Goal: Information Seeking & Learning: Find specific fact

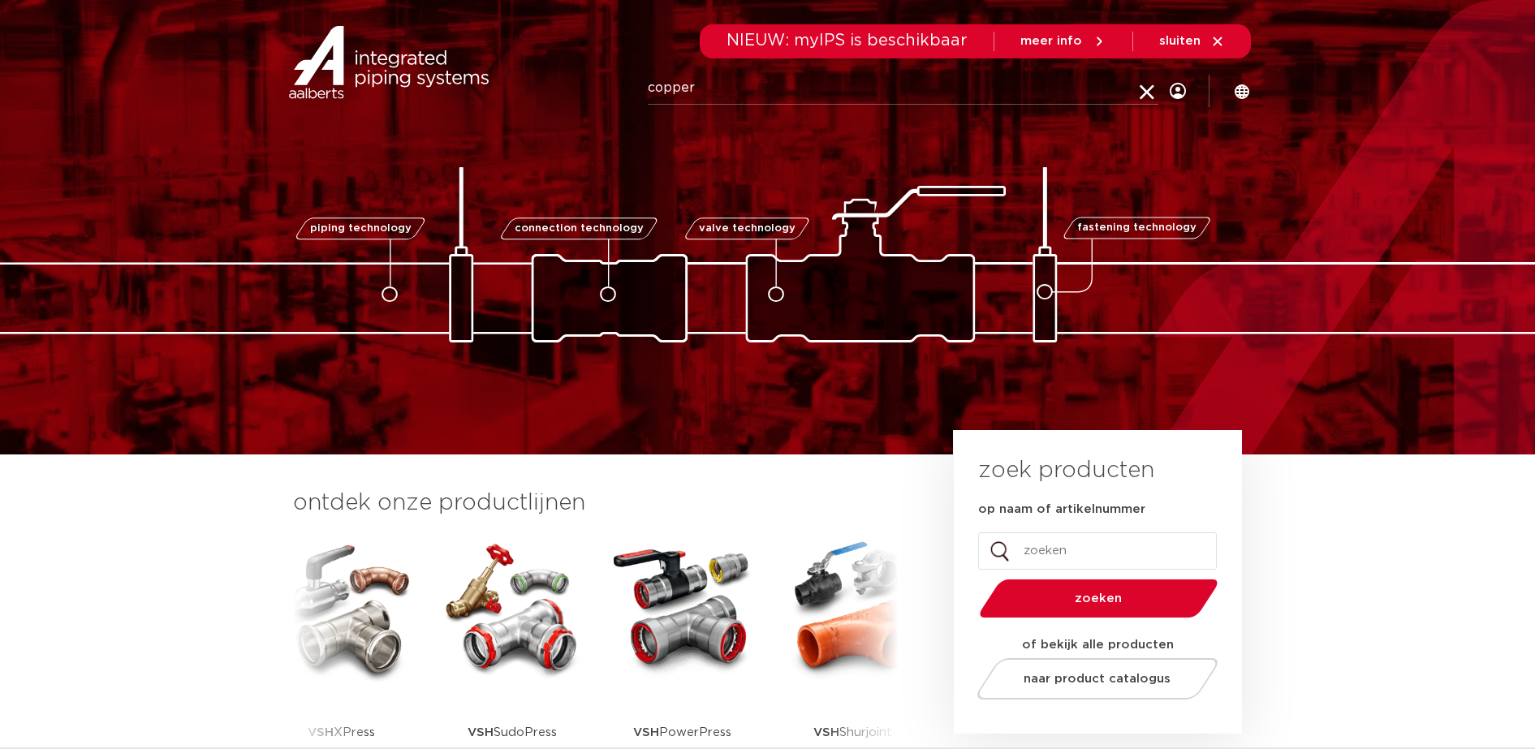
type input "copper"
click button "Zoeken" at bounding box center [0, 0] width 0 height 0
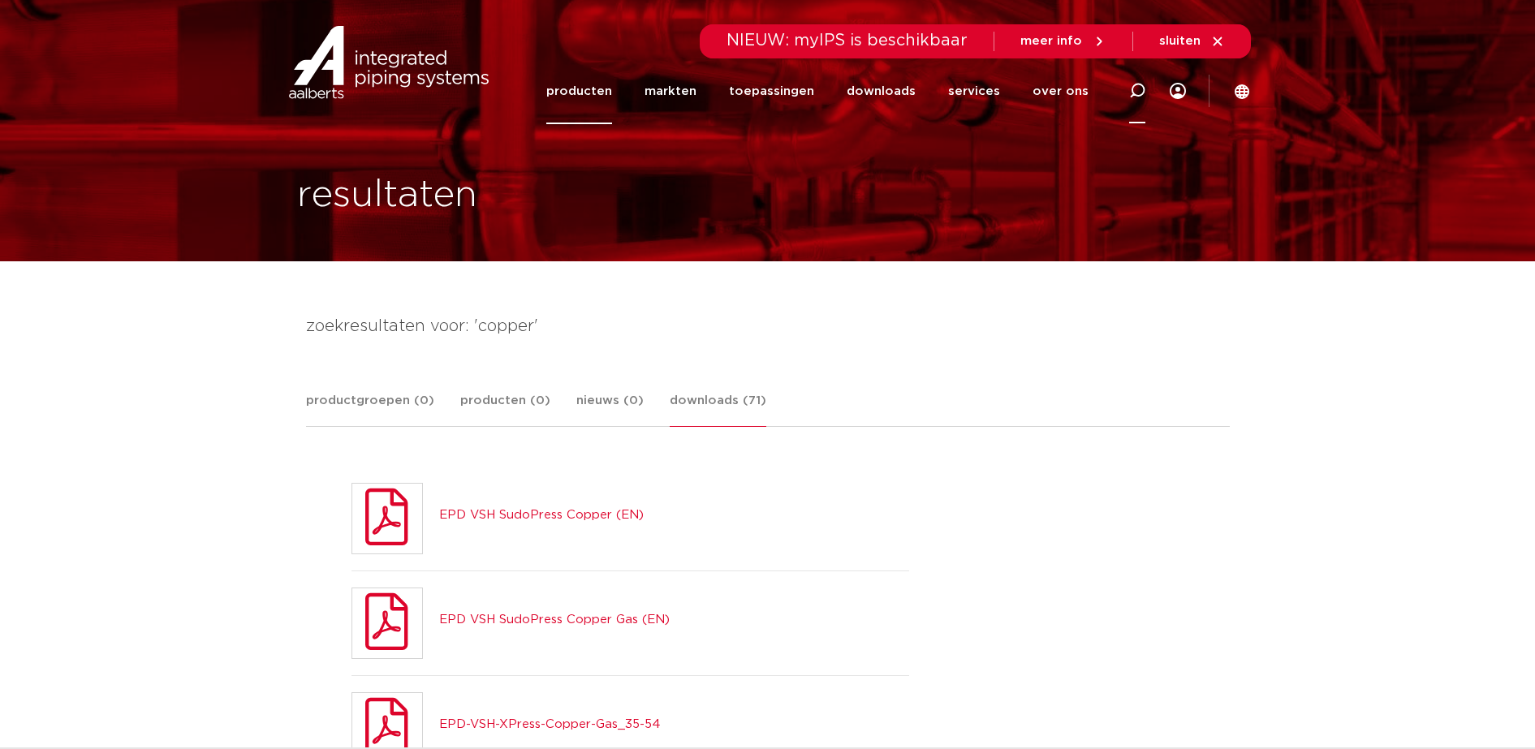
click at [1148, 95] on div at bounding box center [1137, 91] width 65 height 67
click at [499, 79] on div "Zoeken" at bounding box center [802, 90] width 754 height 72
click at [450, 71] on img at bounding box center [389, 62] width 208 height 73
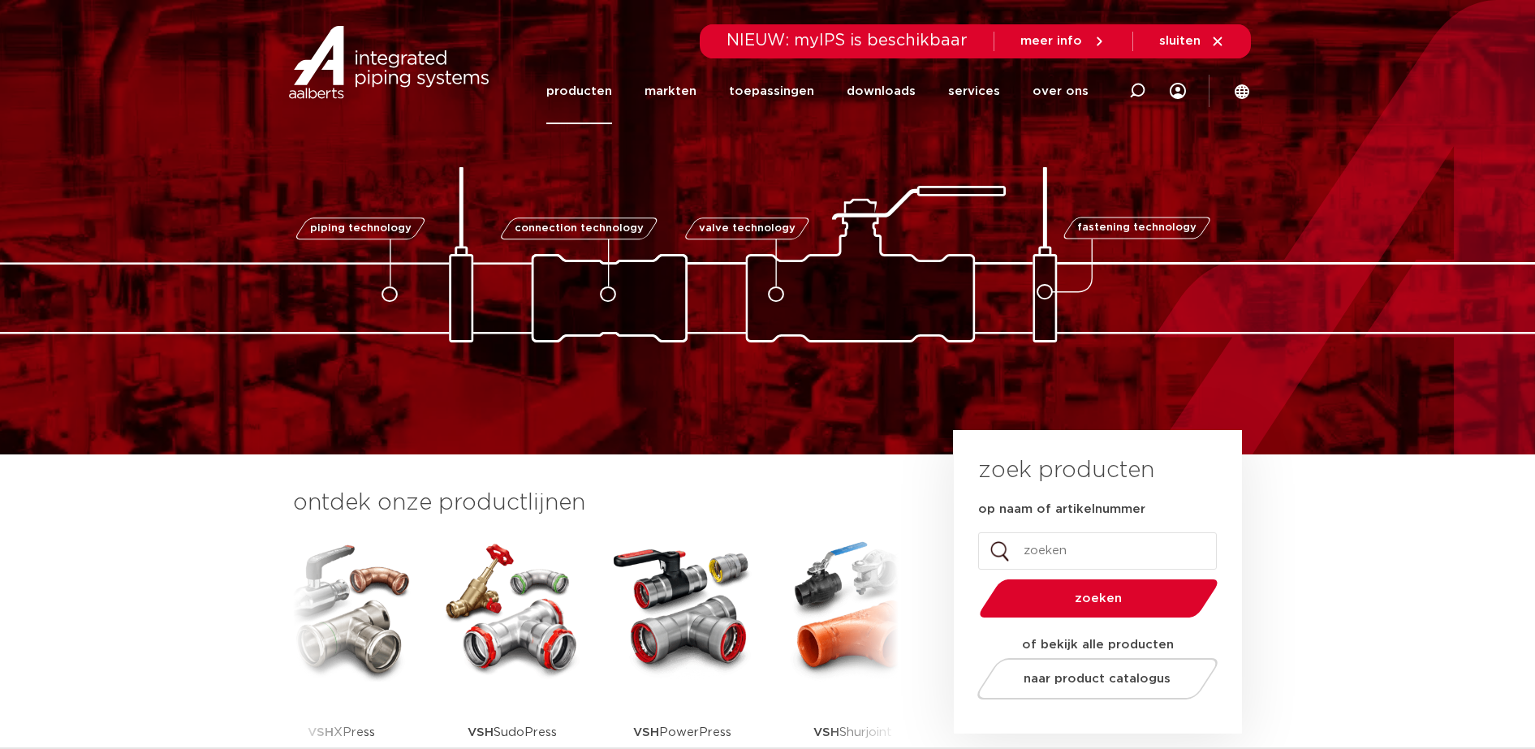
click at [612, 97] on link "producten" at bounding box center [579, 91] width 66 height 66
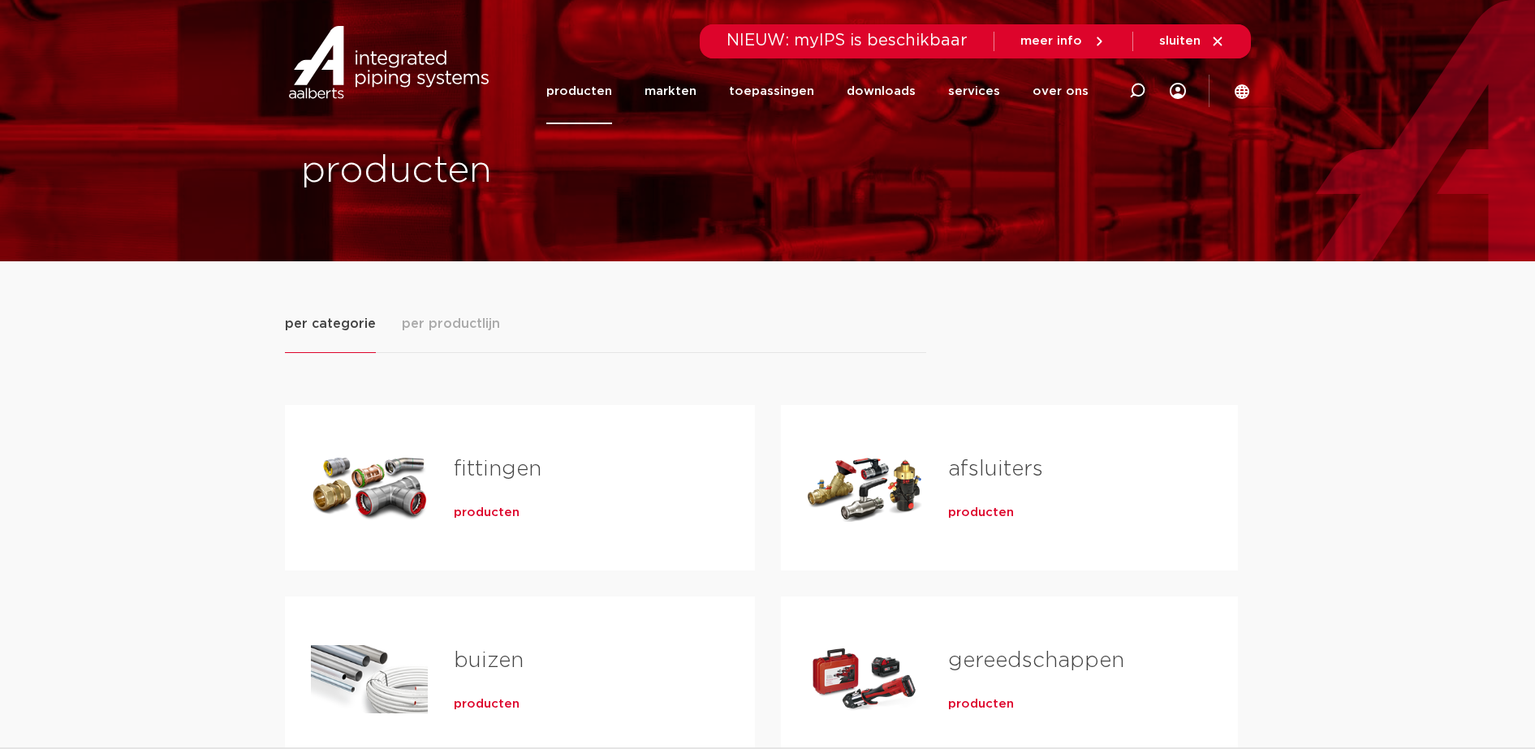
click at [467, 512] on span "producten" at bounding box center [487, 513] width 66 height 16
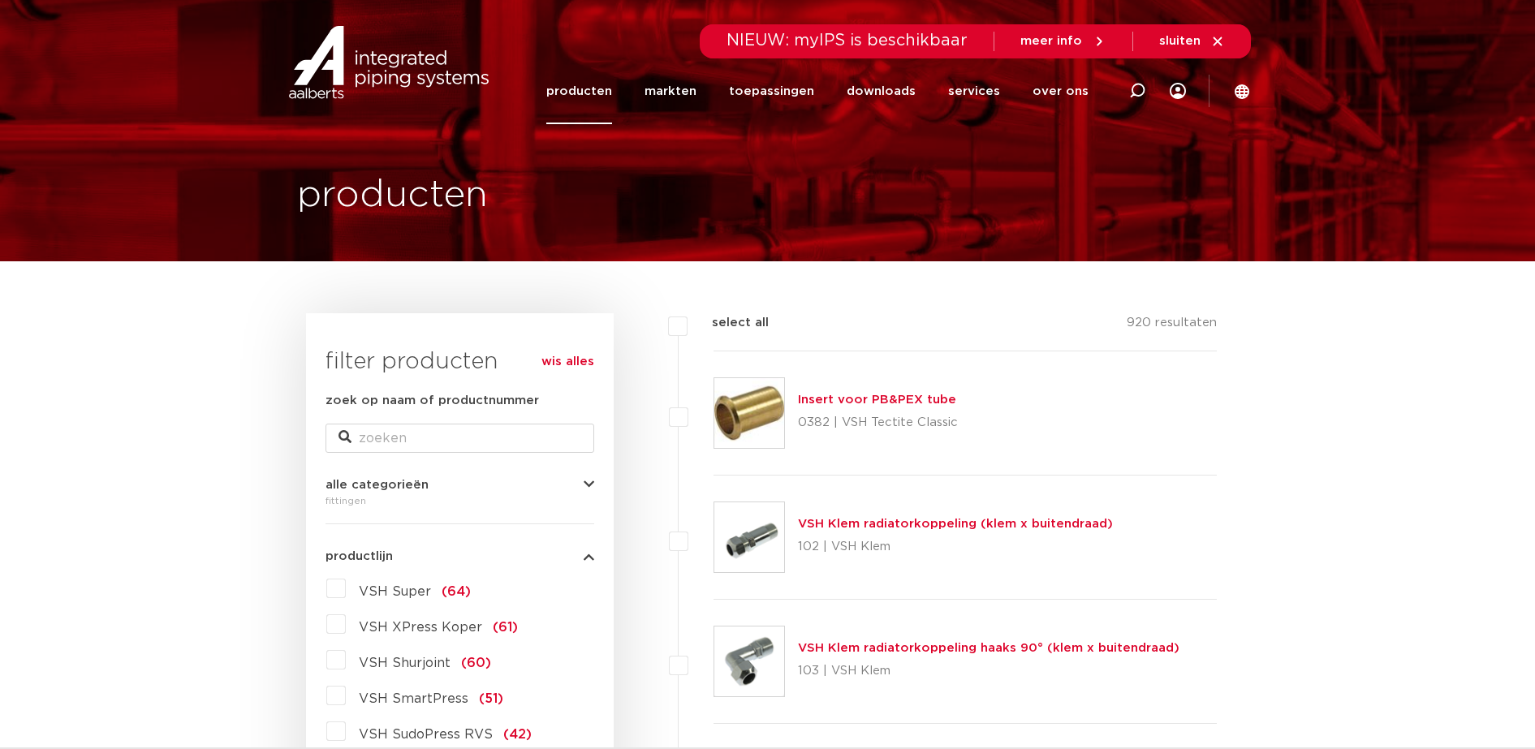
scroll to position [203, 0]
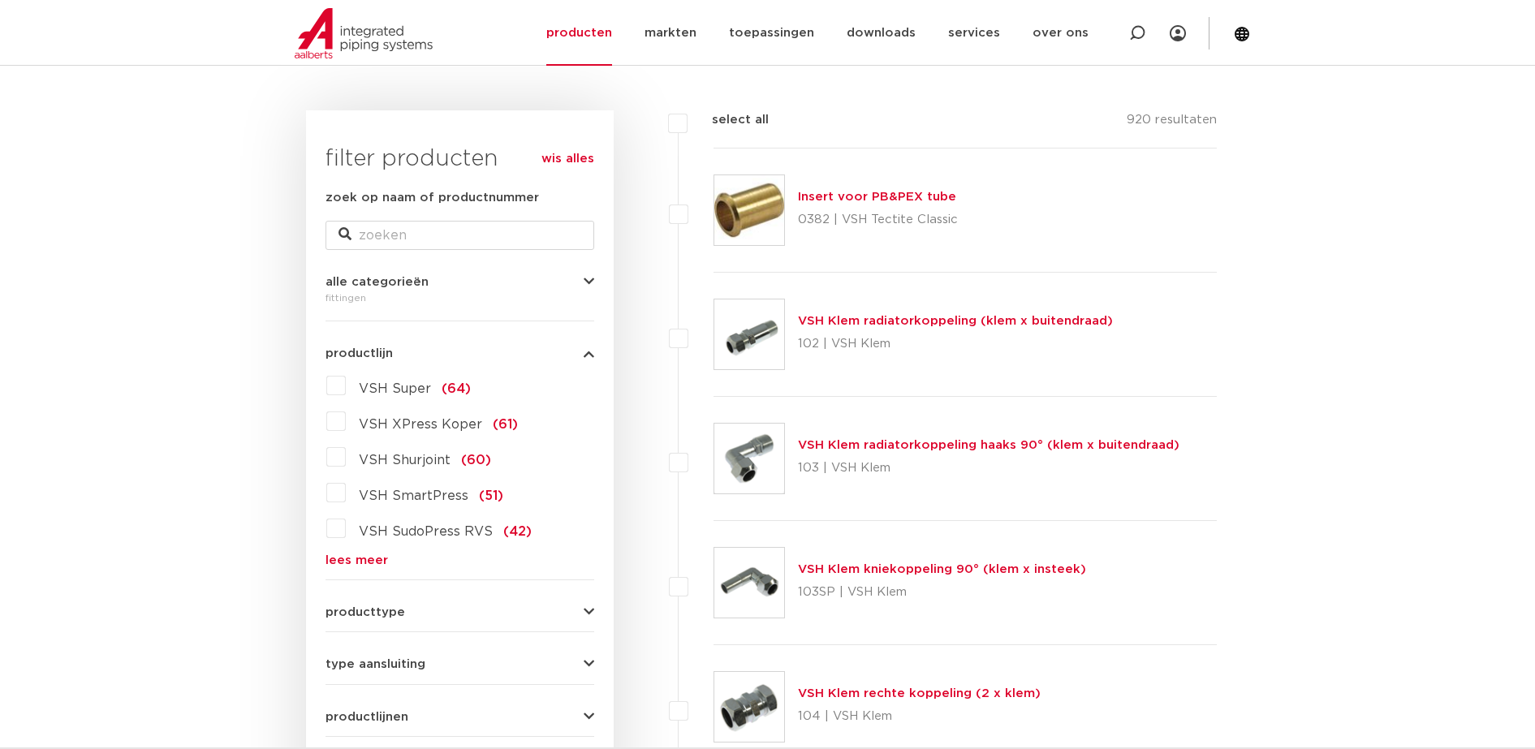
click at [343, 558] on link "lees meer" at bounding box center [459, 560] width 269 height 12
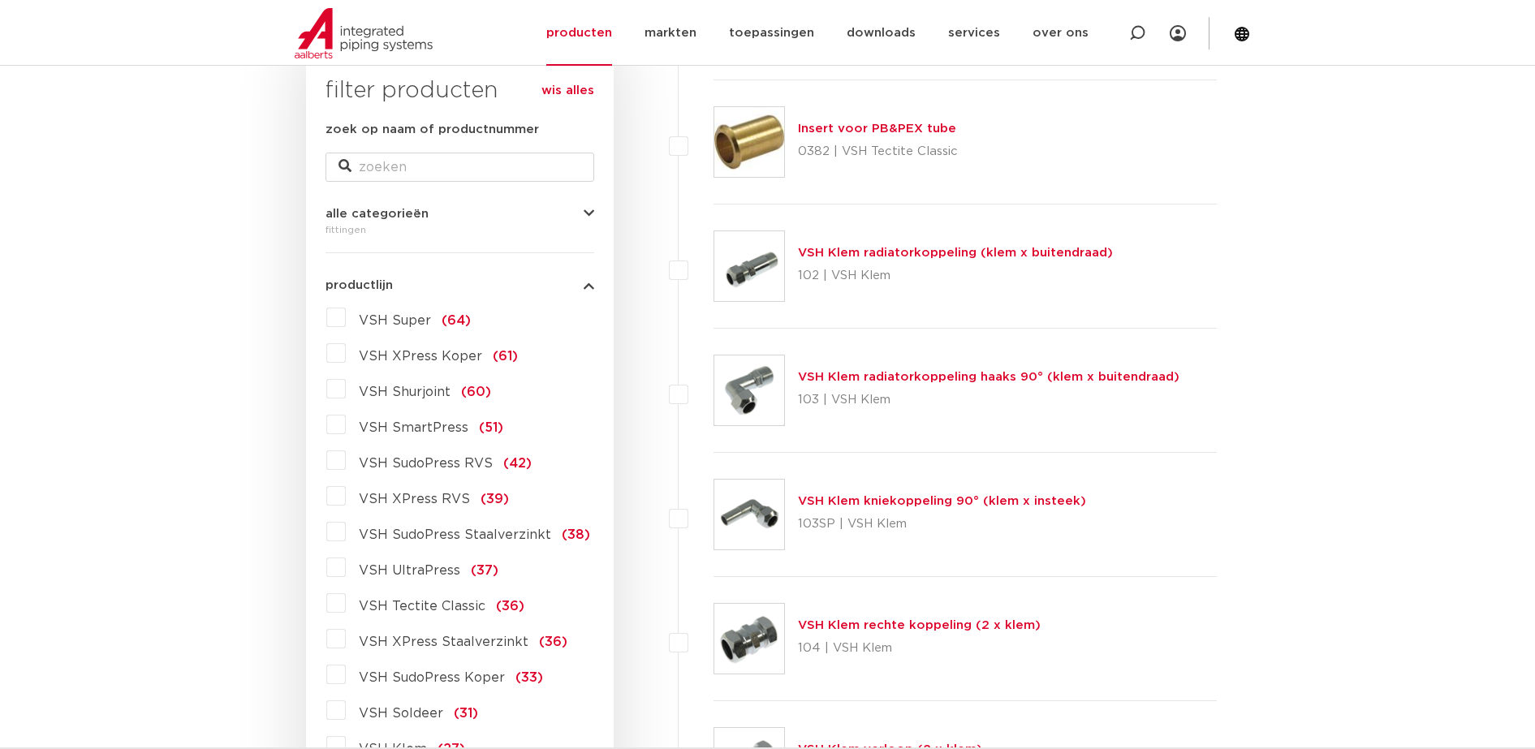
scroll to position [304, 0]
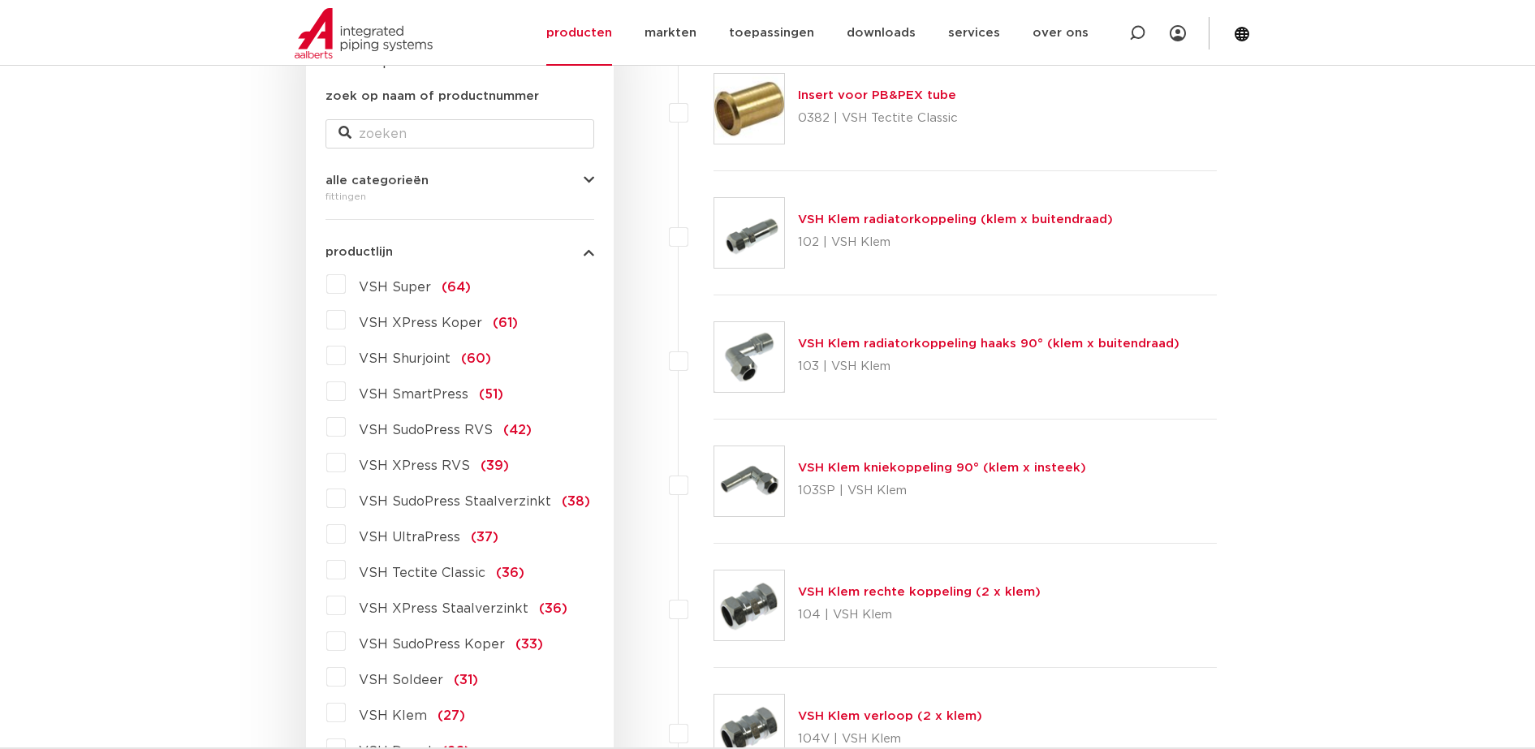
click at [346, 646] on label "VSH SudoPress Koper (33)" at bounding box center [444, 641] width 197 height 26
click at [0, 0] on input "VSH SudoPress Koper (33)" at bounding box center [0, 0] width 0 height 0
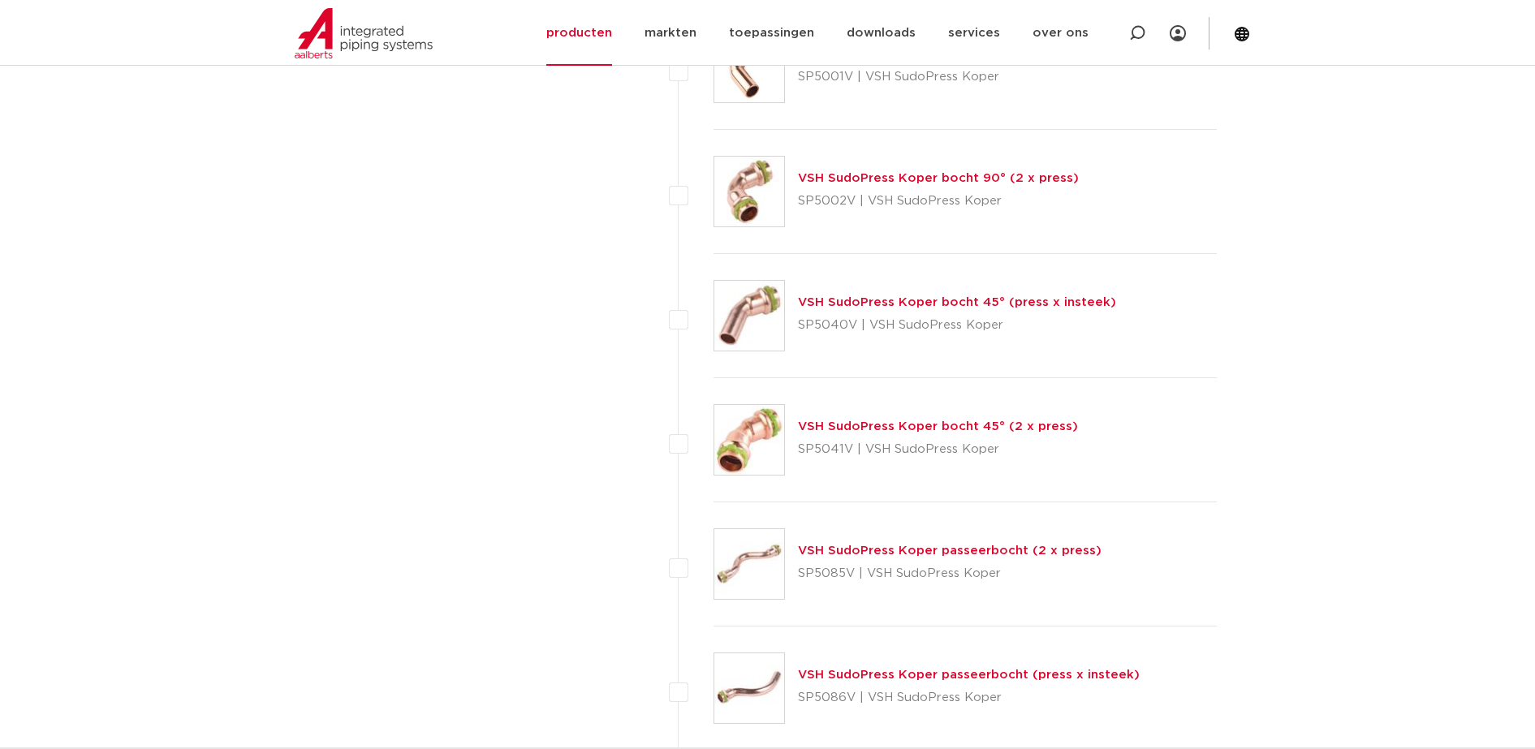
scroll to position [2334, 0]
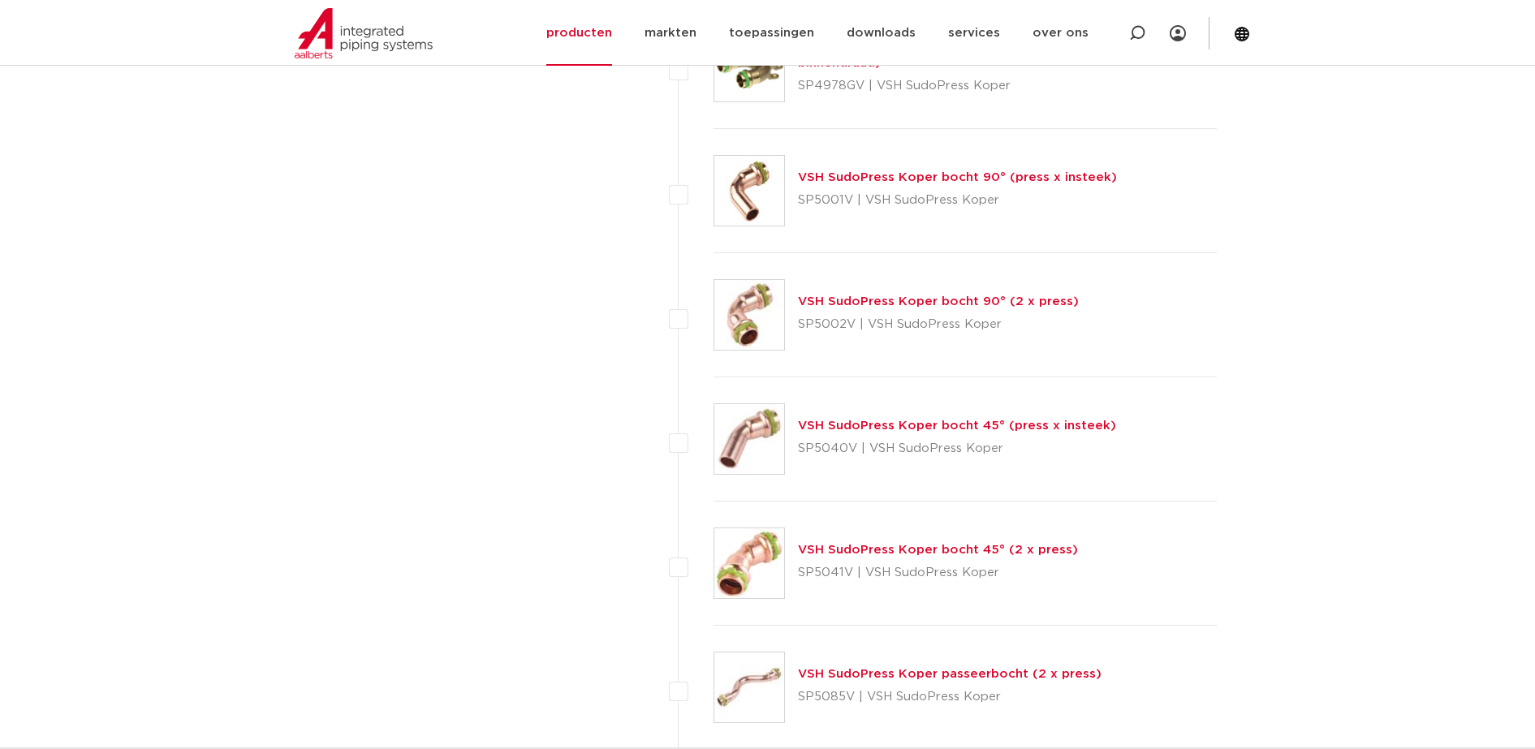
click at [820, 299] on link "VSH SudoPress Koper bocht 90° (2 x press)" at bounding box center [938, 301] width 281 height 12
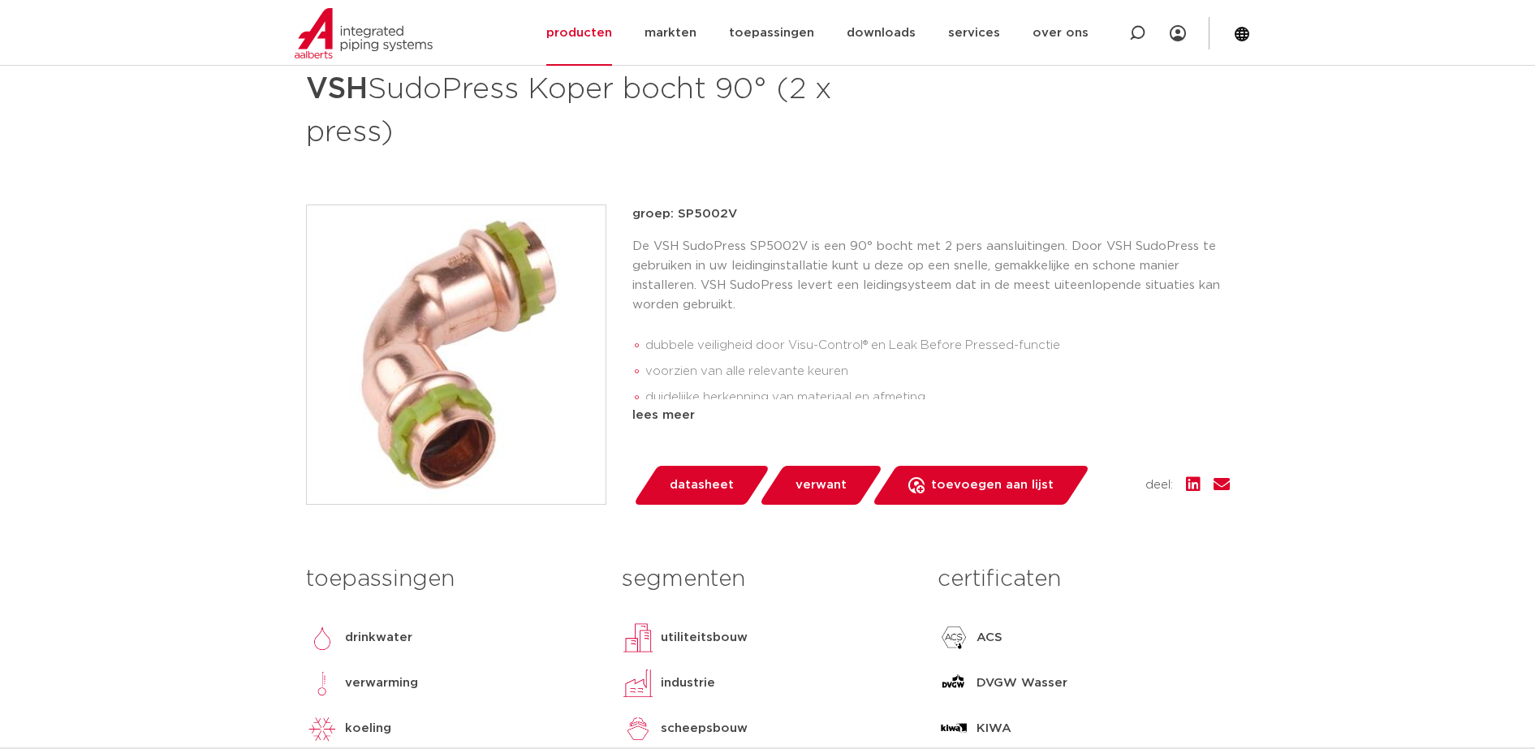
scroll to position [203, 0]
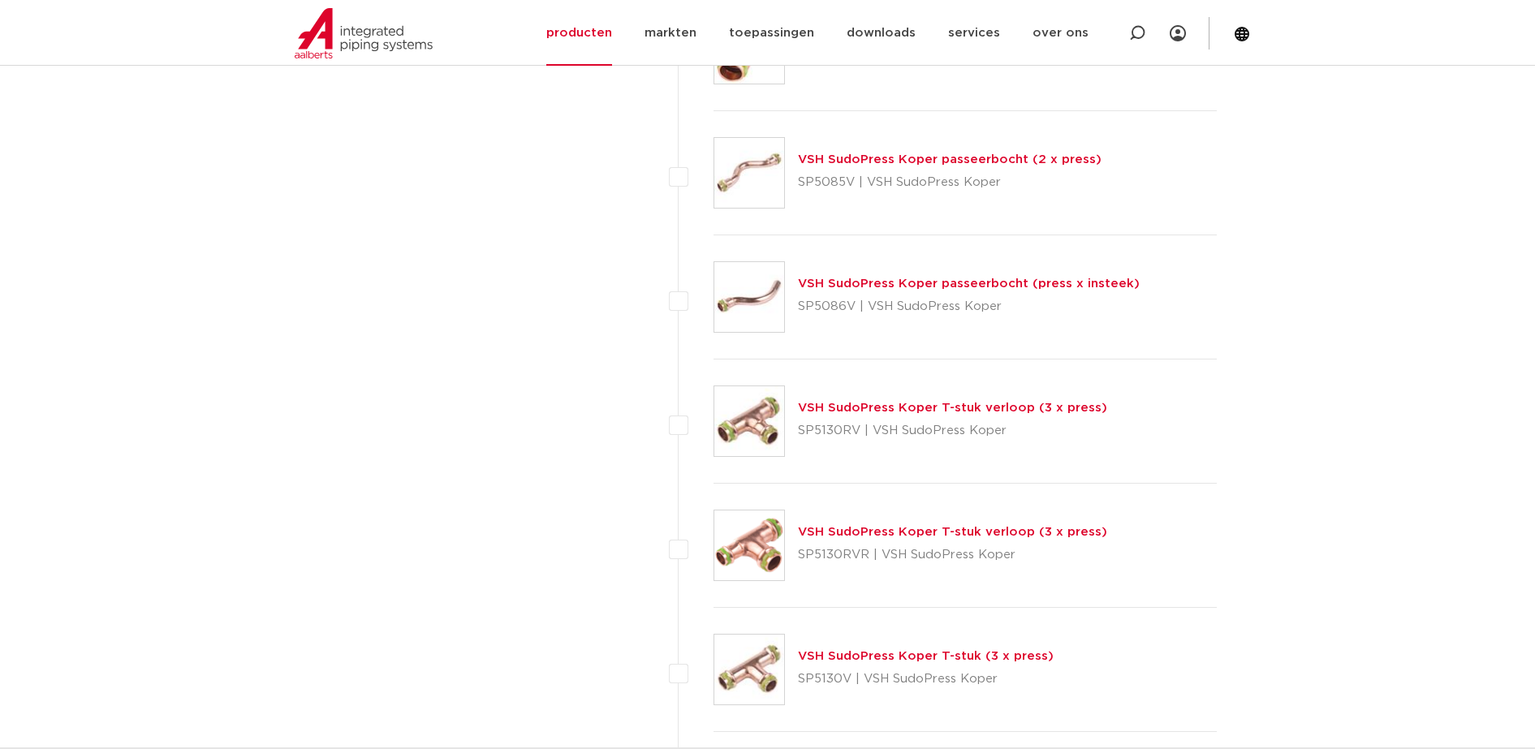
scroll to position [2841, 0]
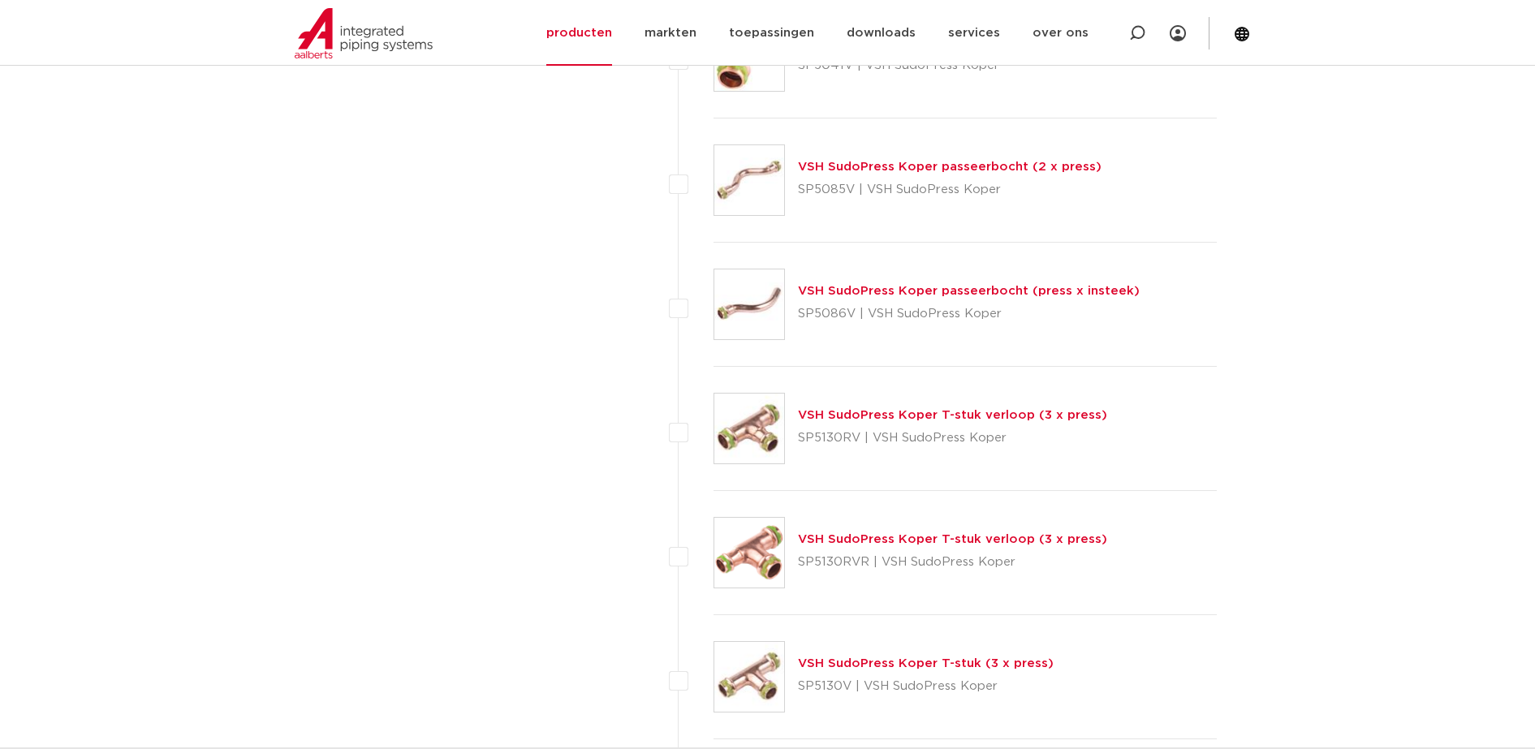
click at [771, 448] on img at bounding box center [749, 429] width 70 height 70
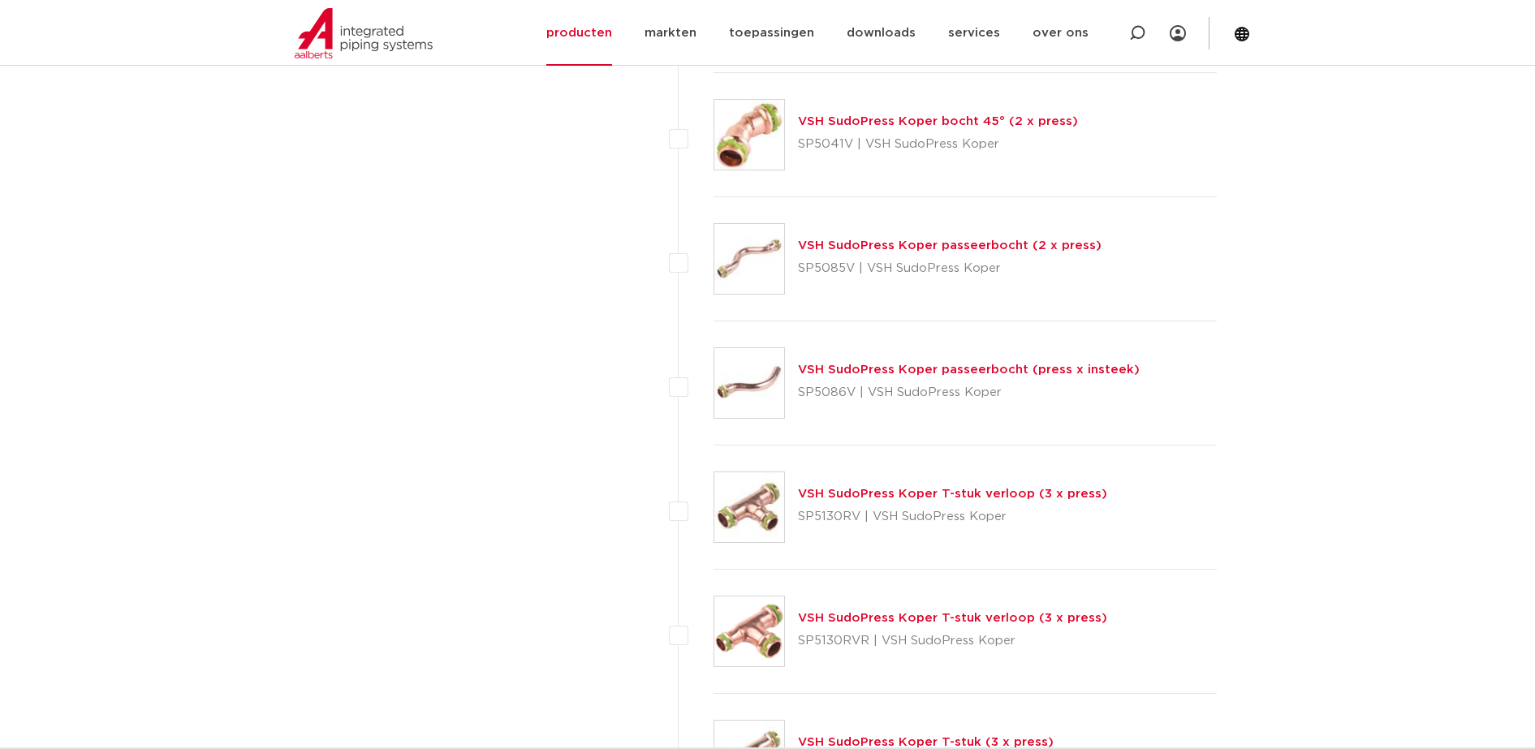
scroll to position [2841, 0]
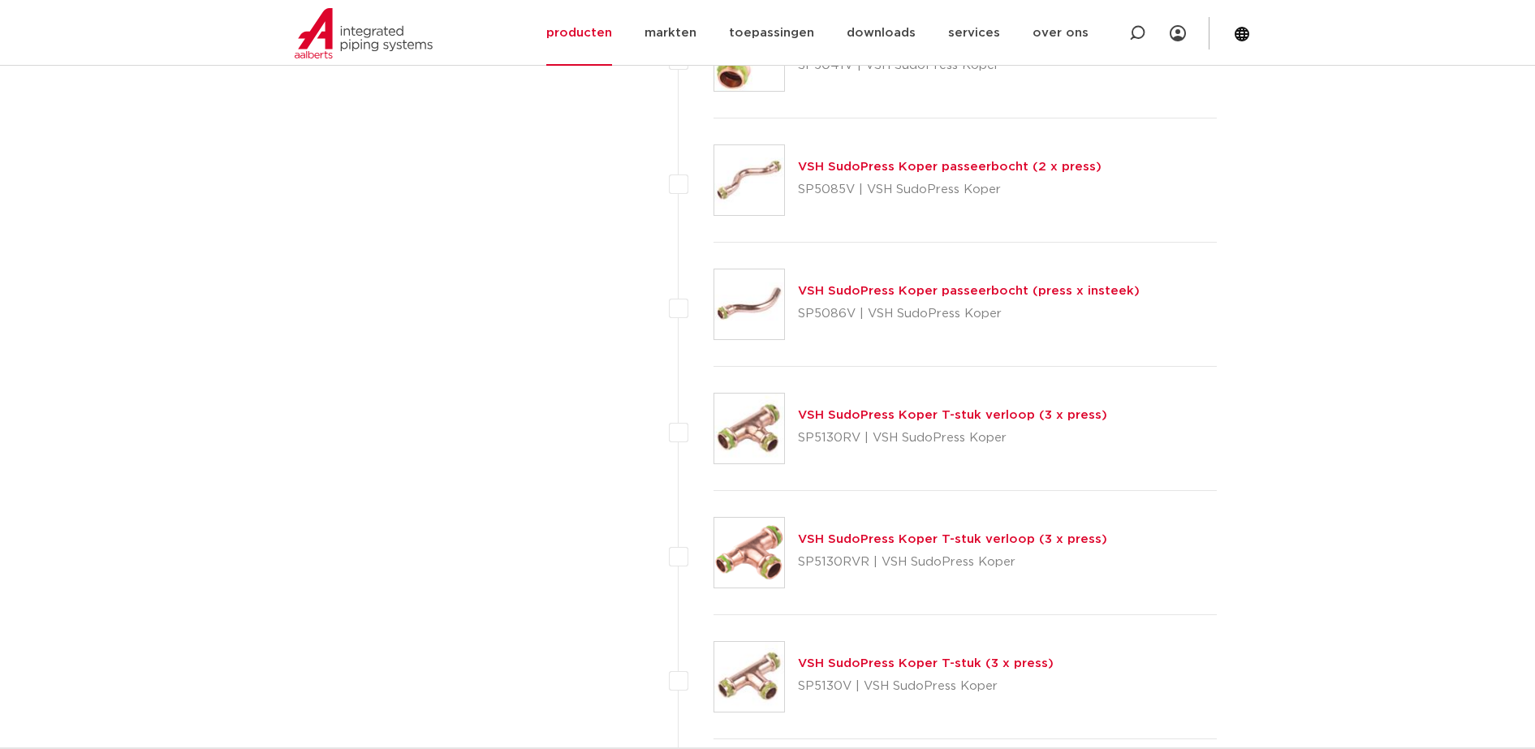
click at [749, 676] on img at bounding box center [749, 677] width 70 height 70
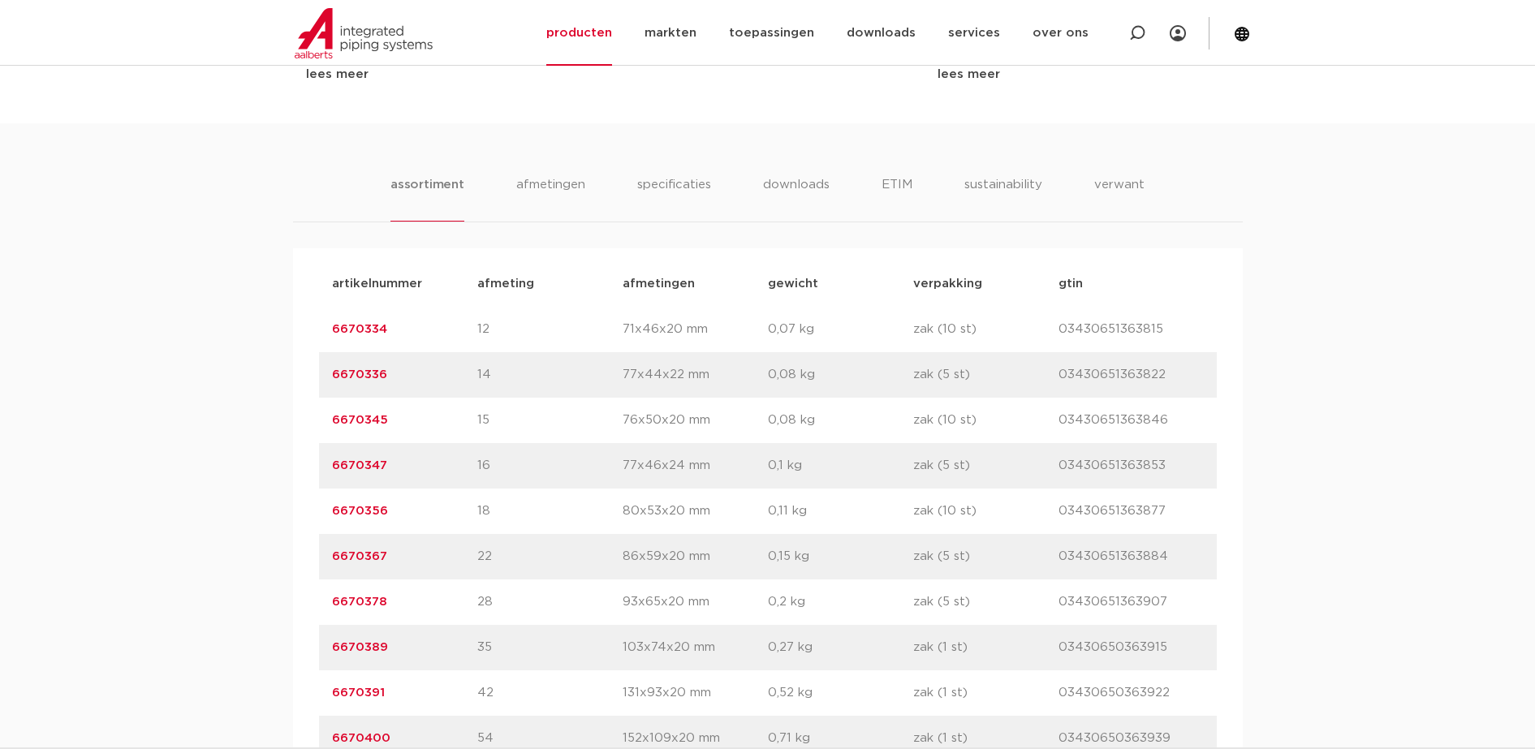
scroll to position [913, 0]
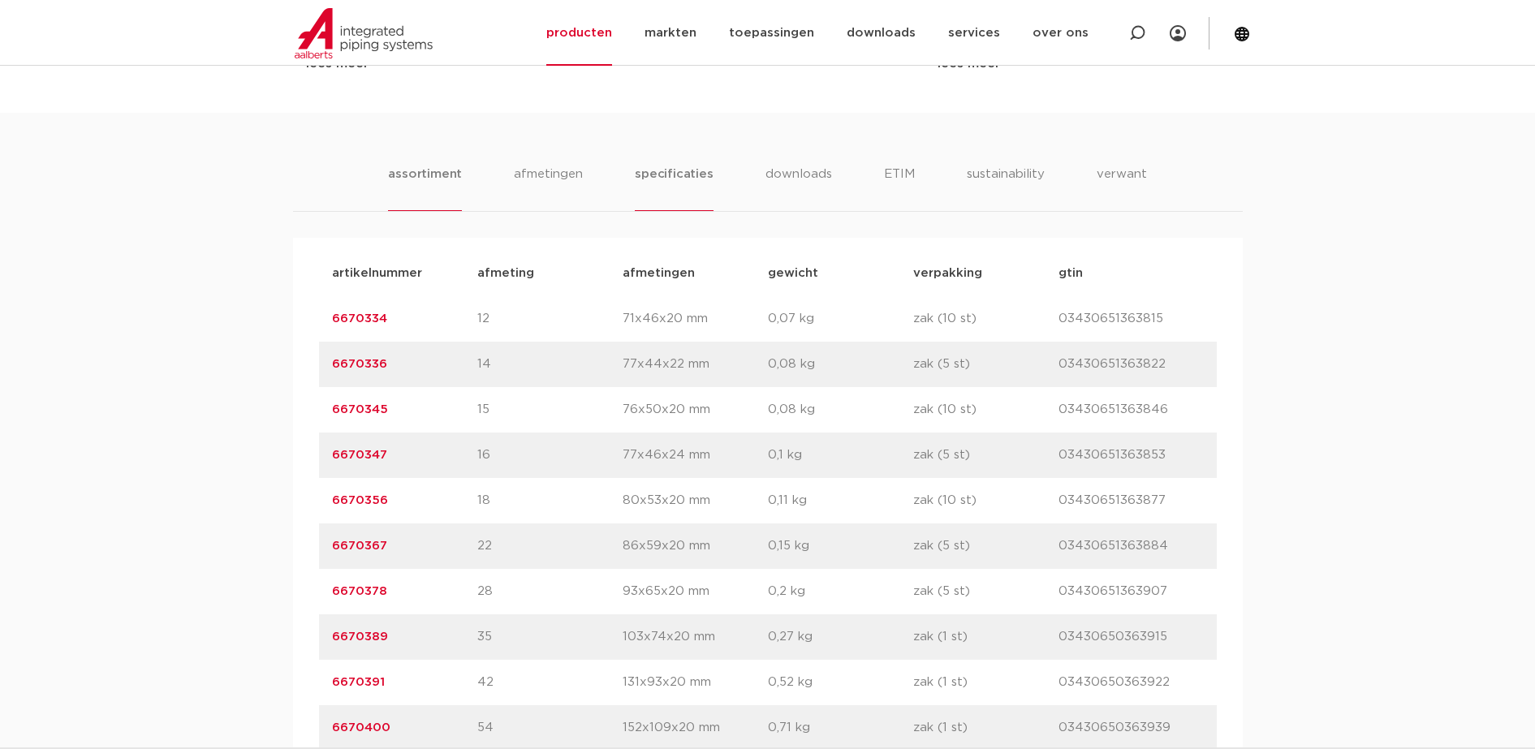
click at [653, 177] on li "specificaties" at bounding box center [674, 188] width 78 height 46
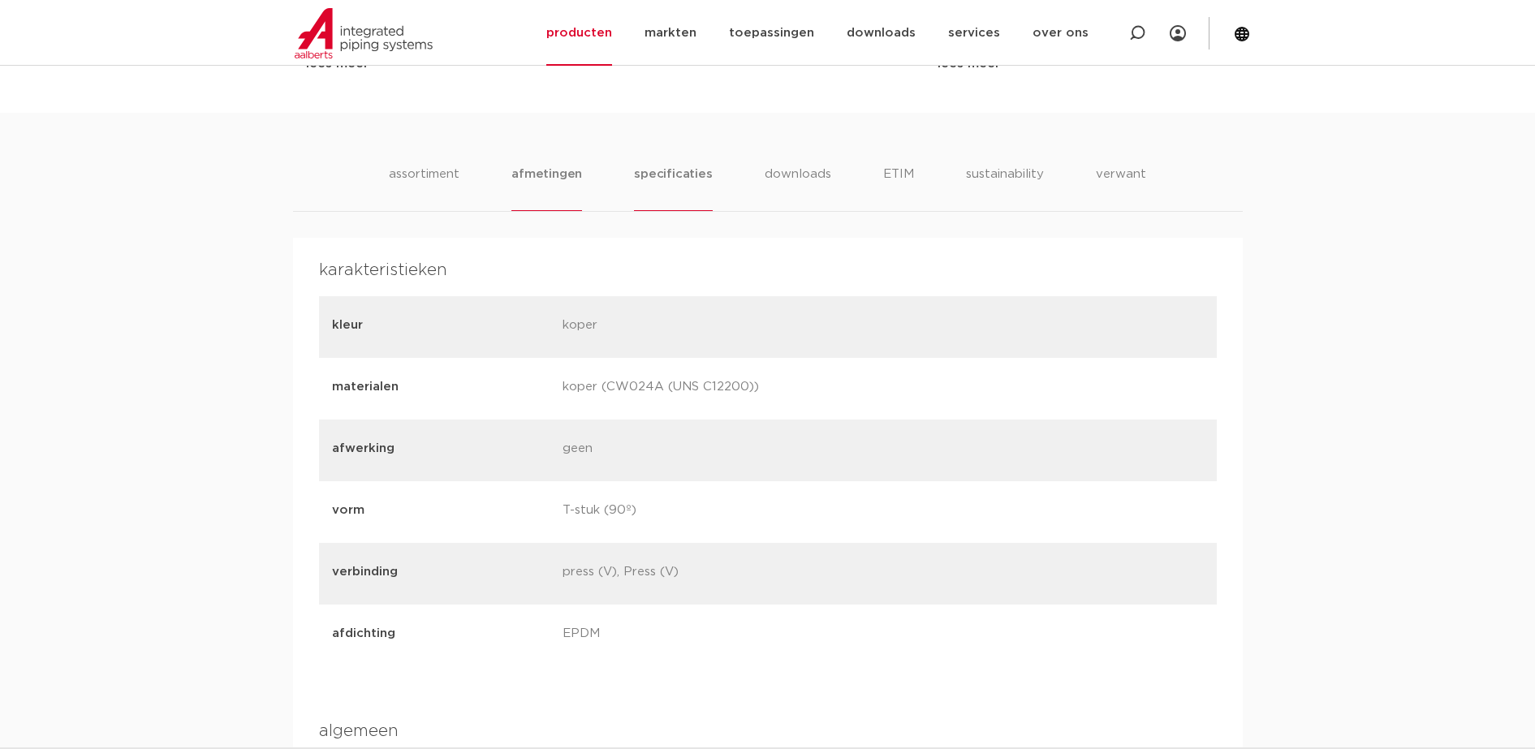
click at [576, 174] on li "afmetingen" at bounding box center [546, 188] width 71 height 46
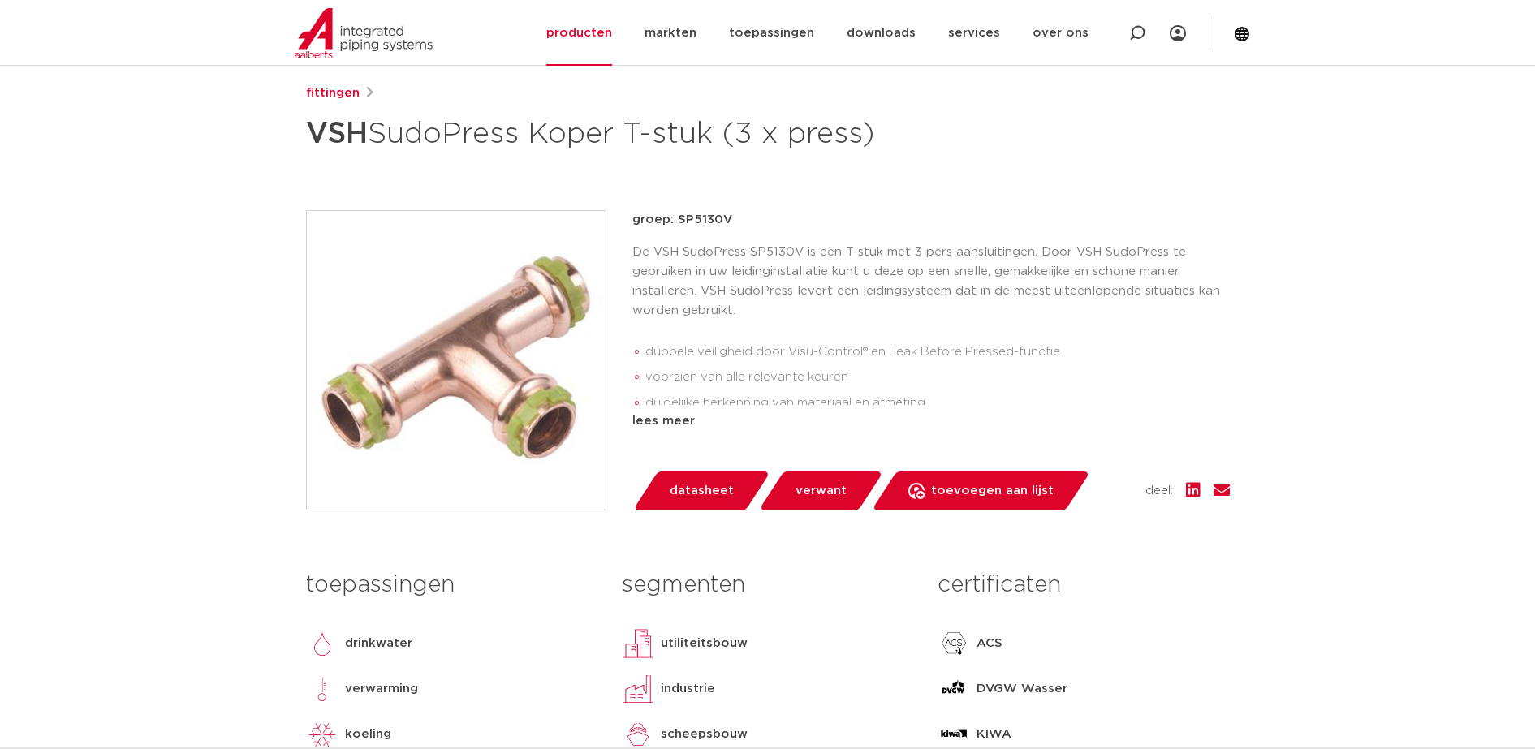
scroll to position [203, 0]
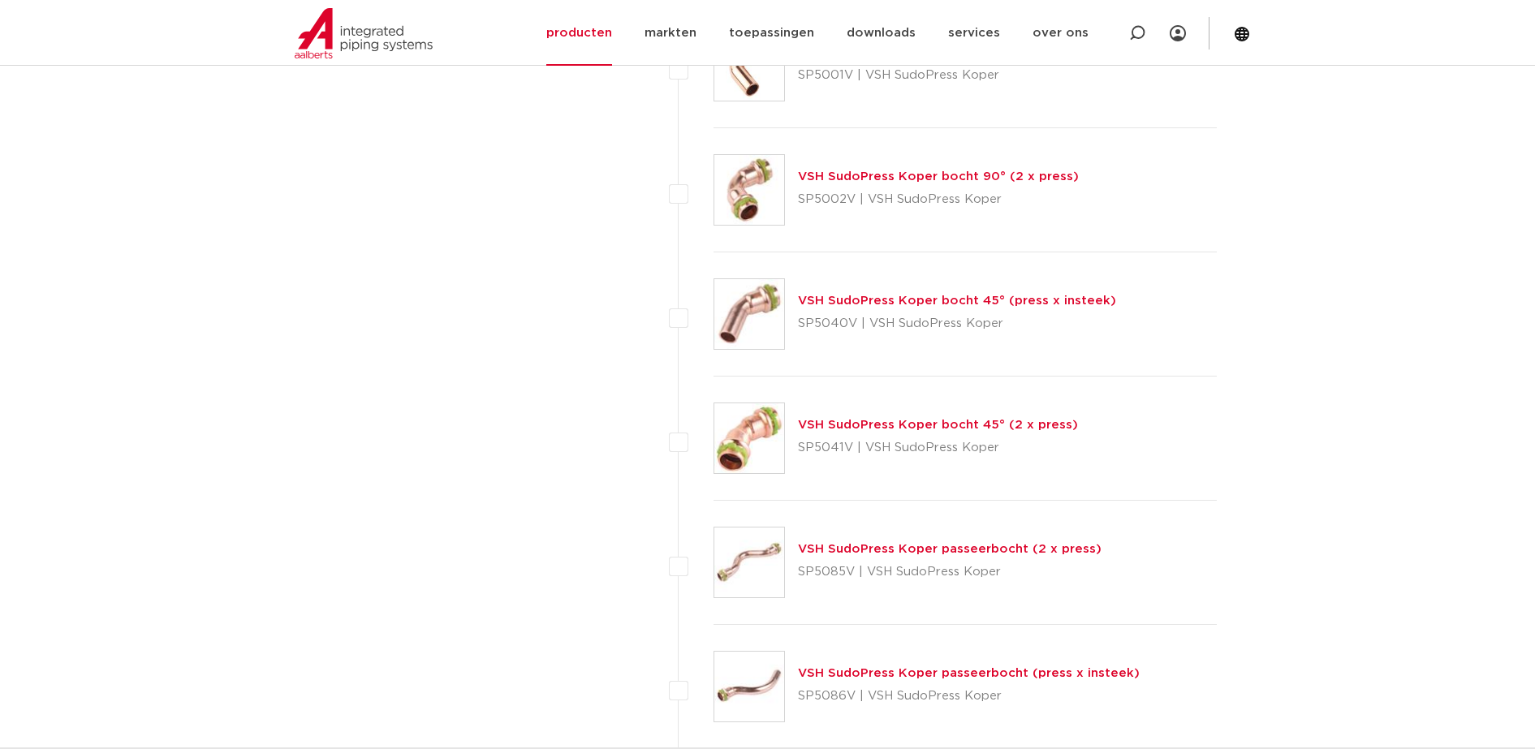
scroll to position [2435, 0]
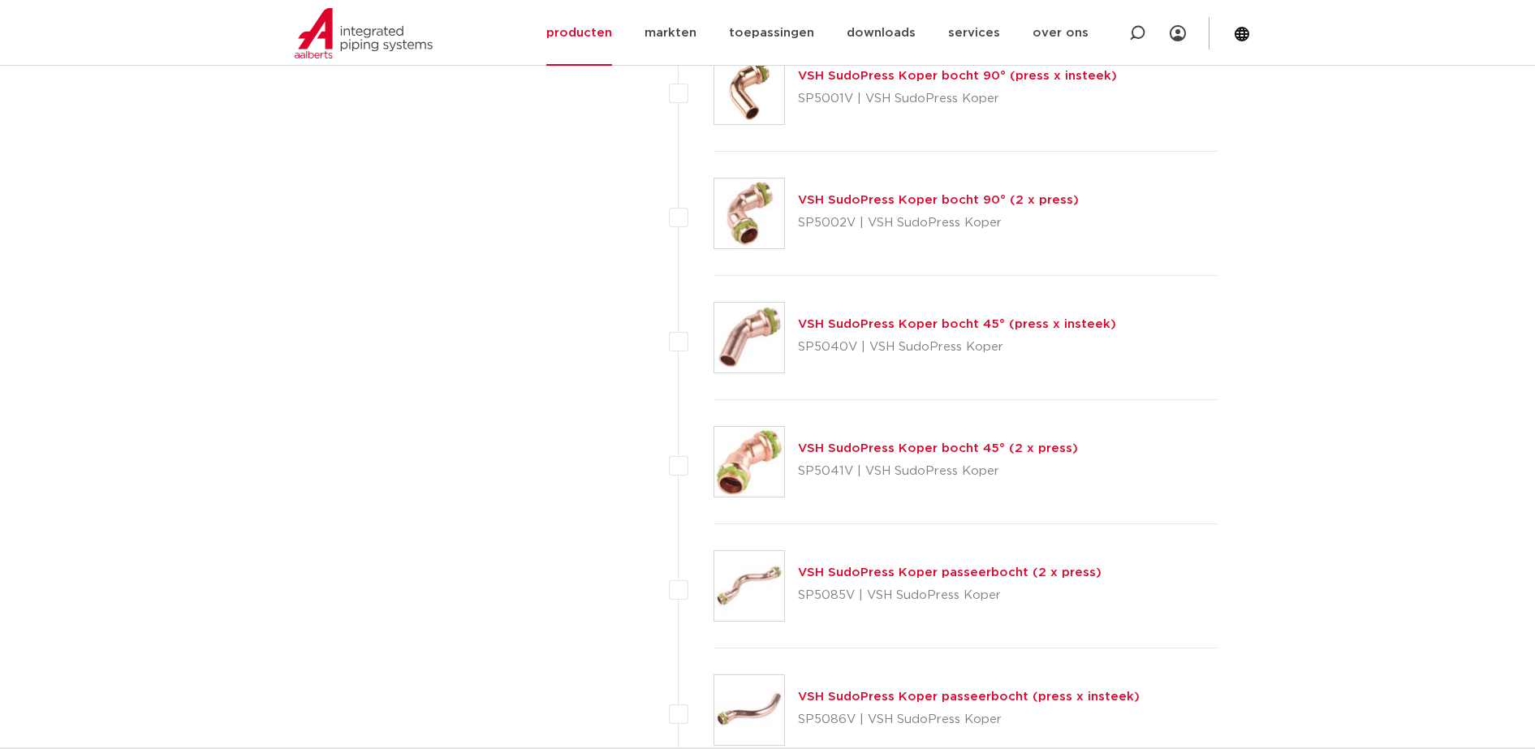
click at [762, 222] on img at bounding box center [749, 214] width 70 height 70
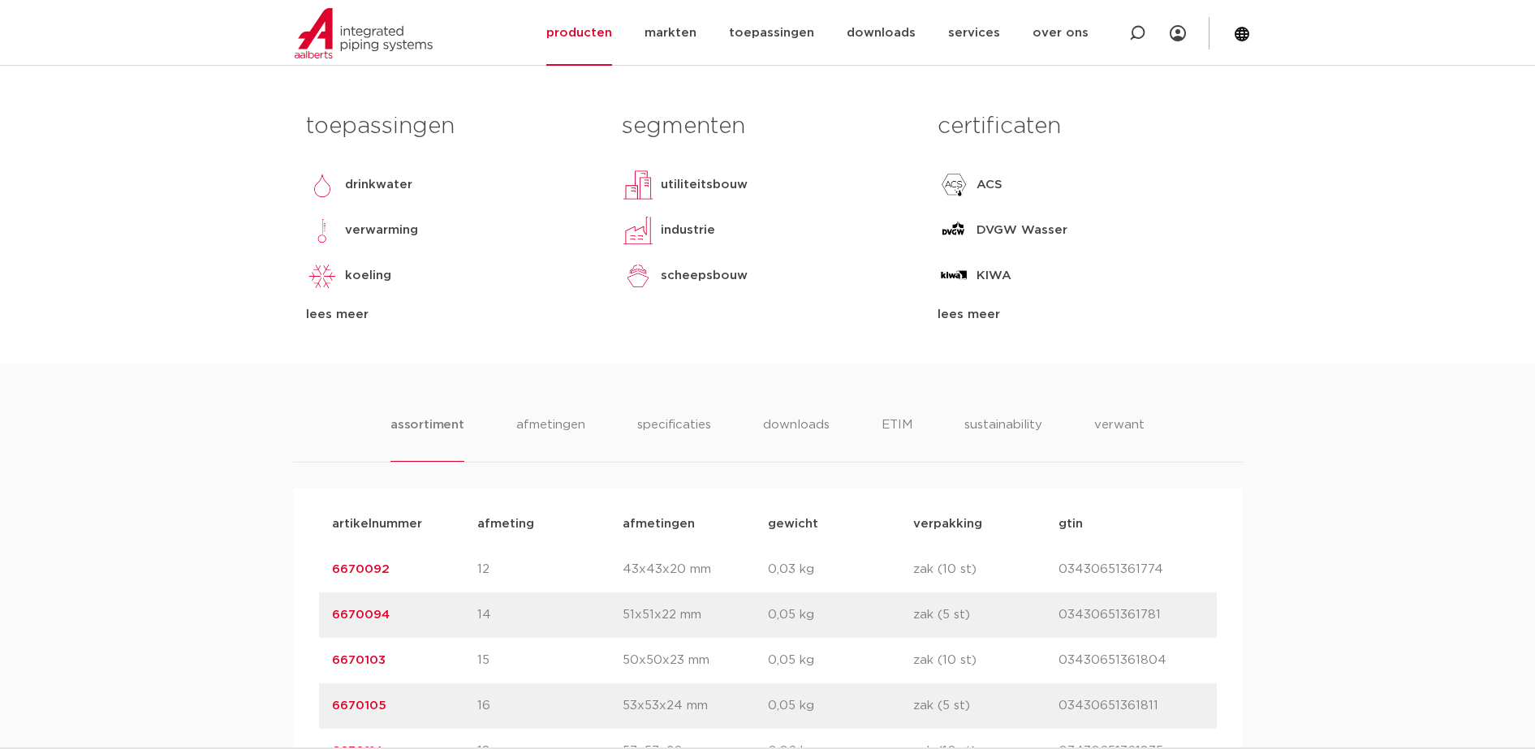
scroll to position [812, 0]
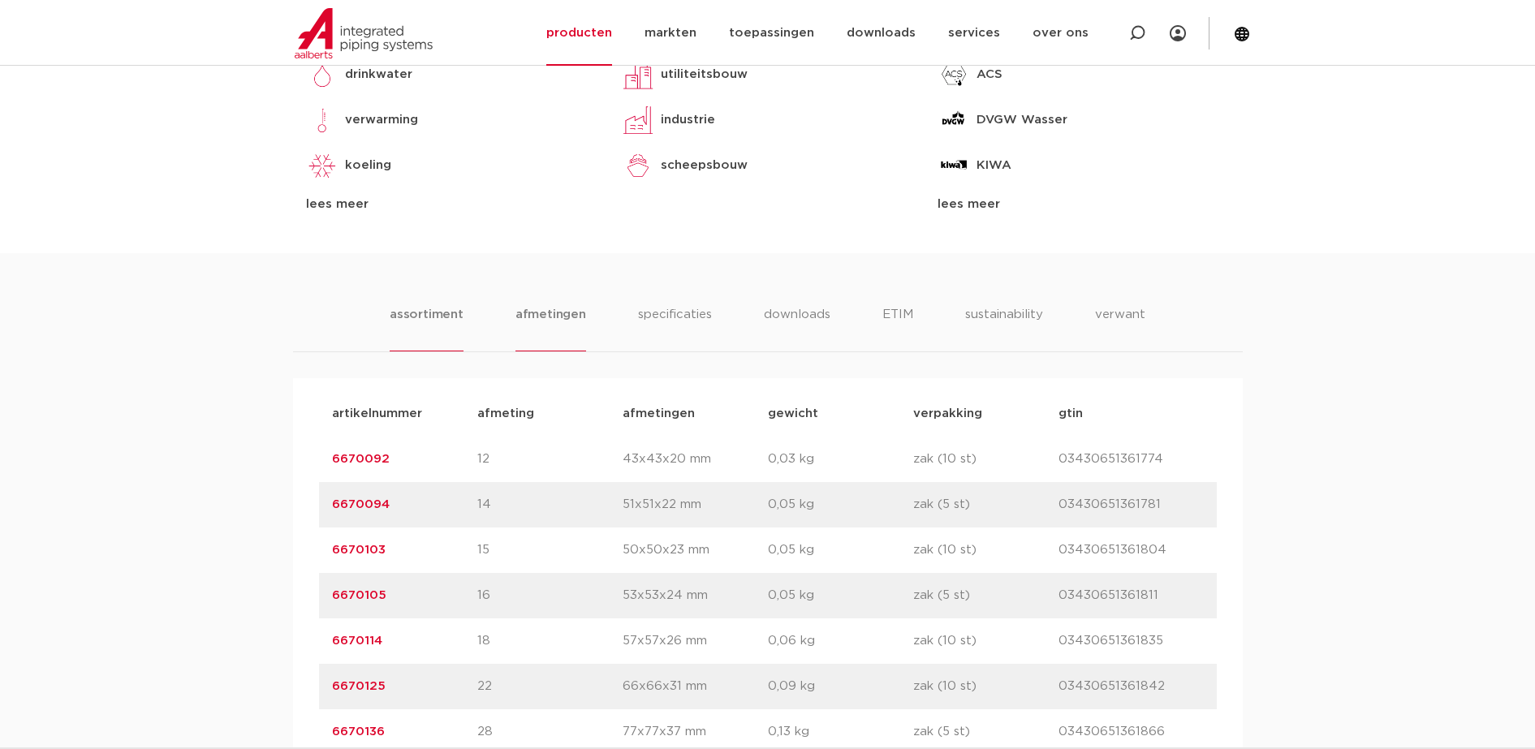
click at [560, 321] on li "afmetingen" at bounding box center [550, 328] width 71 height 46
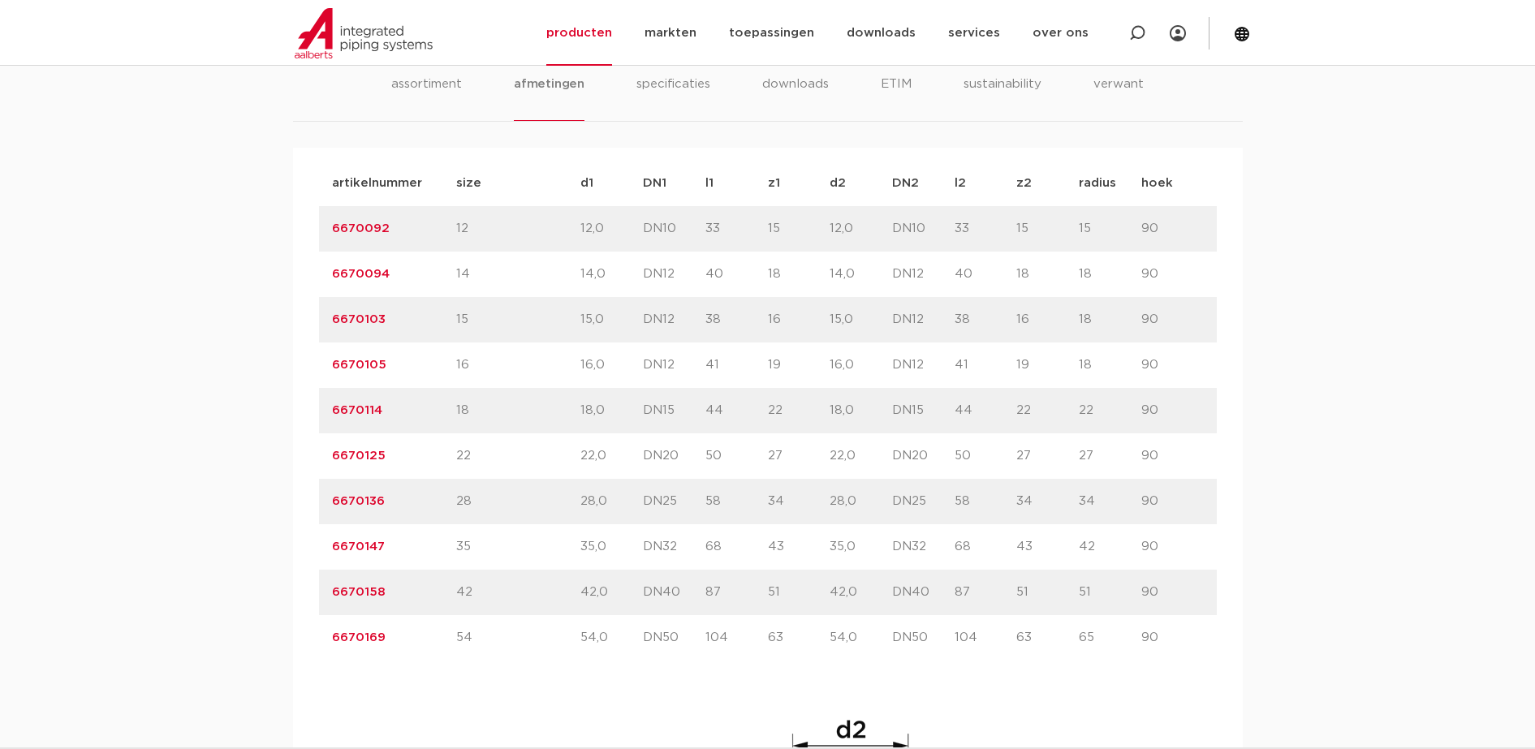
scroll to position [913, 0]
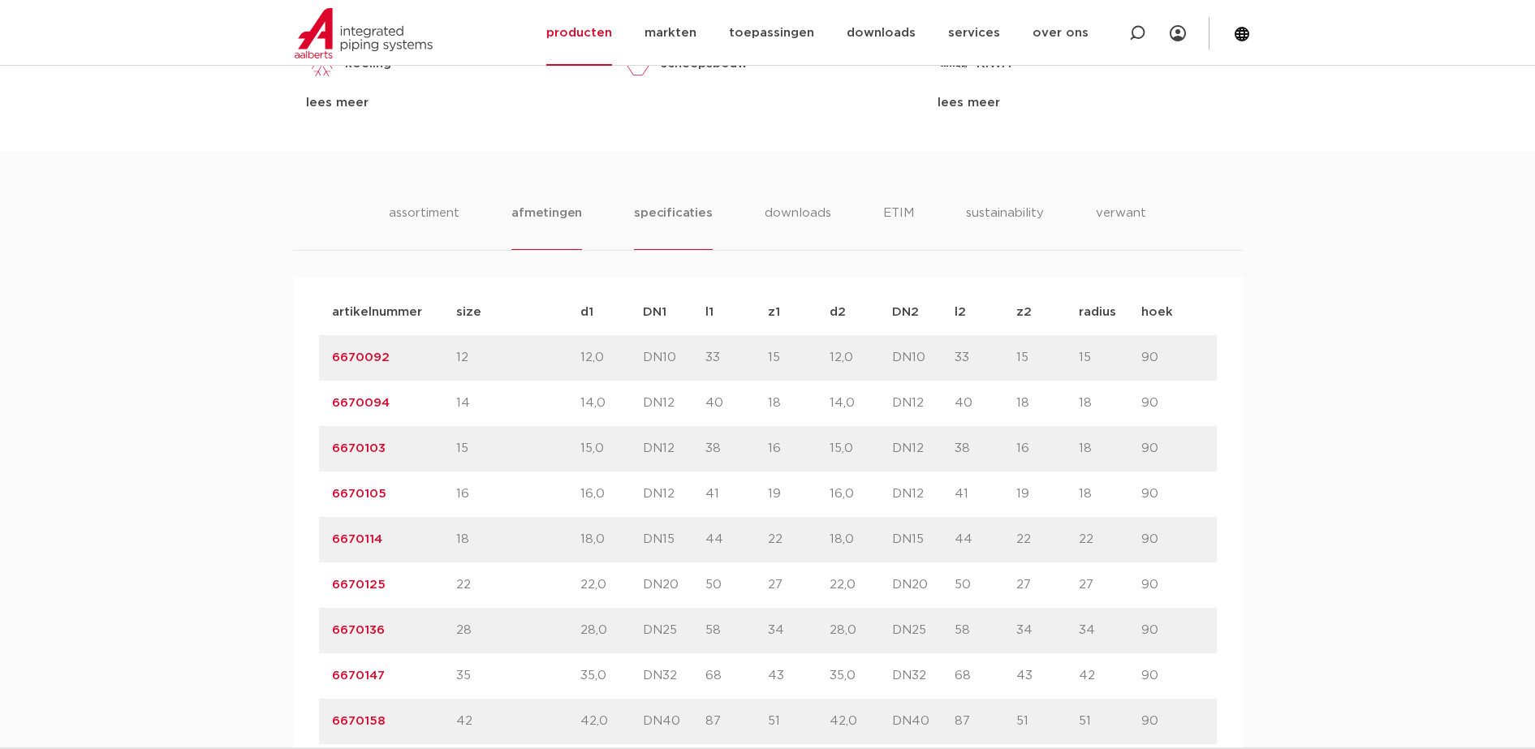
click at [662, 229] on li "specificaties" at bounding box center [673, 227] width 78 height 46
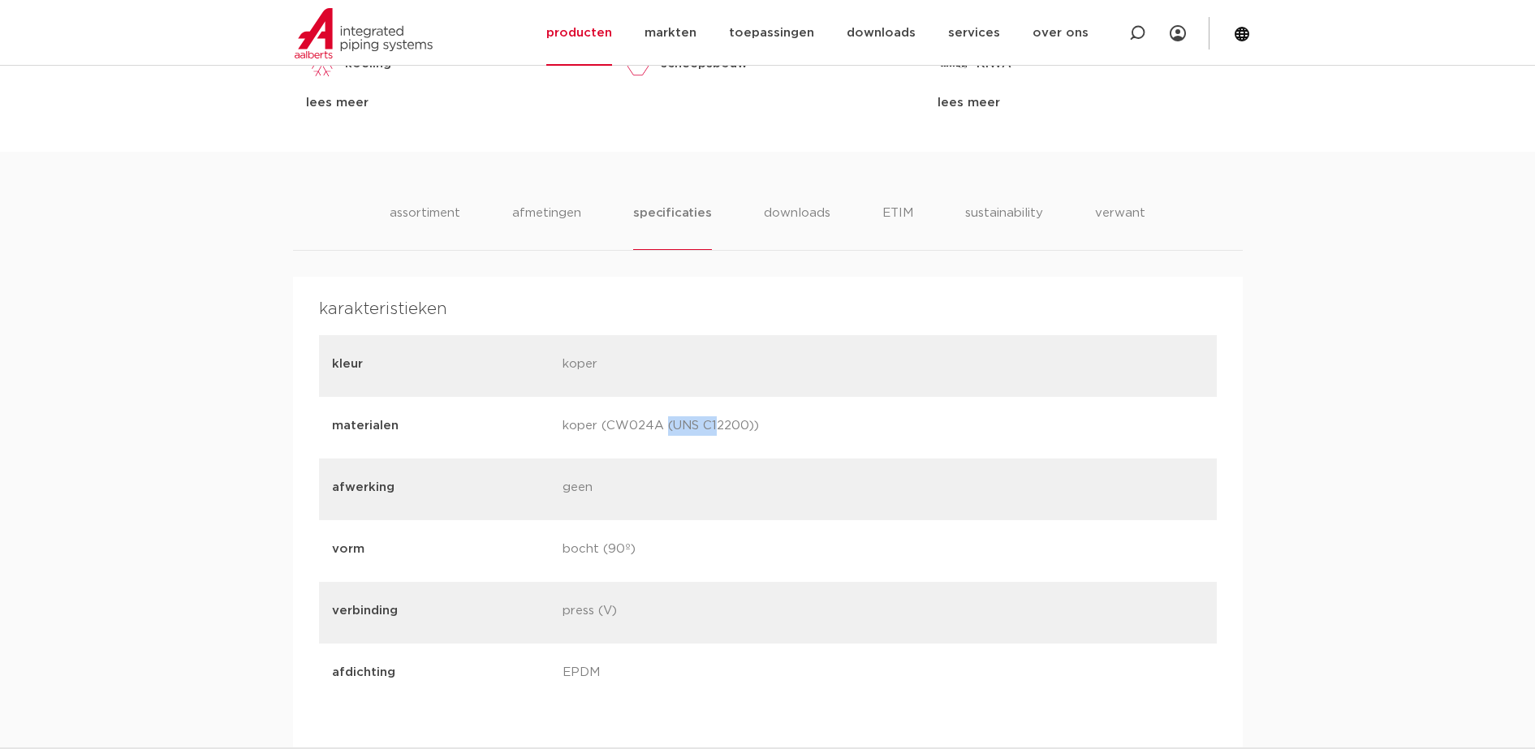
drag, startPoint x: 604, startPoint y: 426, endPoint x: 665, endPoint y: 423, distance: 61.0
click at [665, 423] on p "koper (CW024A (UNS C12200))" at bounding box center [671, 427] width 218 height 23
drag, startPoint x: 665, startPoint y: 423, endPoint x: 634, endPoint y: 424, distance: 30.9
copy p "CW024A"
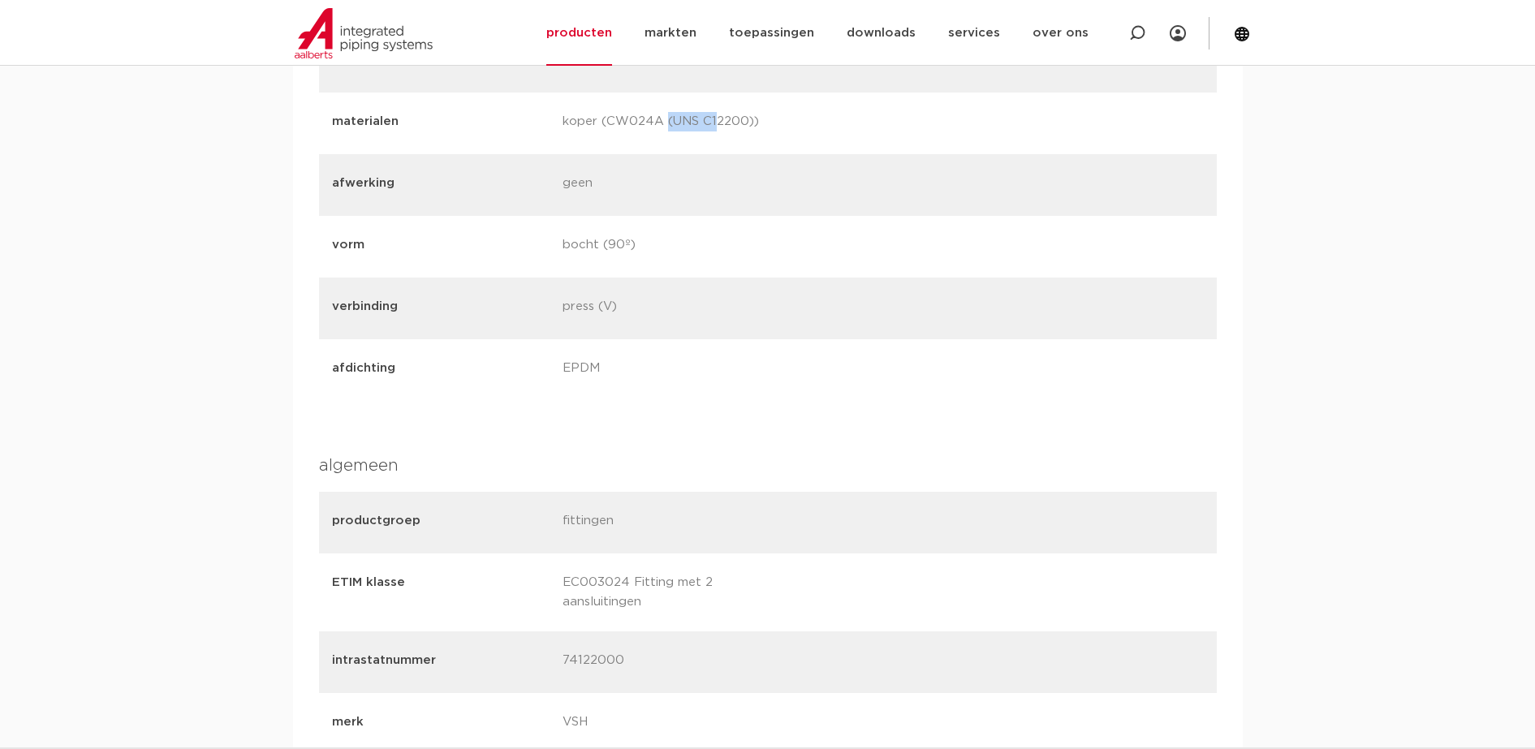
scroll to position [1015, 0]
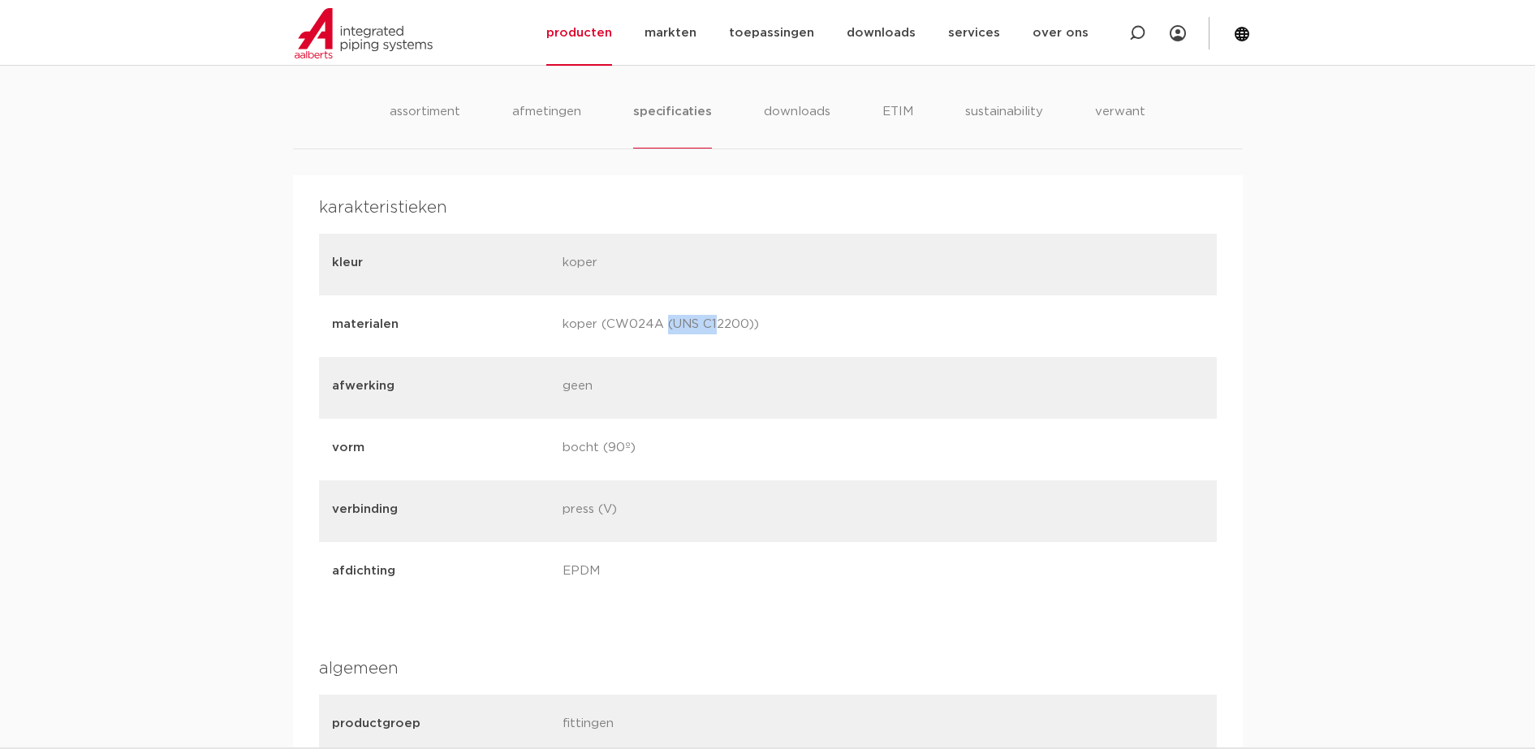
copy p "CW024A"
